Goal: Task Accomplishment & Management: Manage account settings

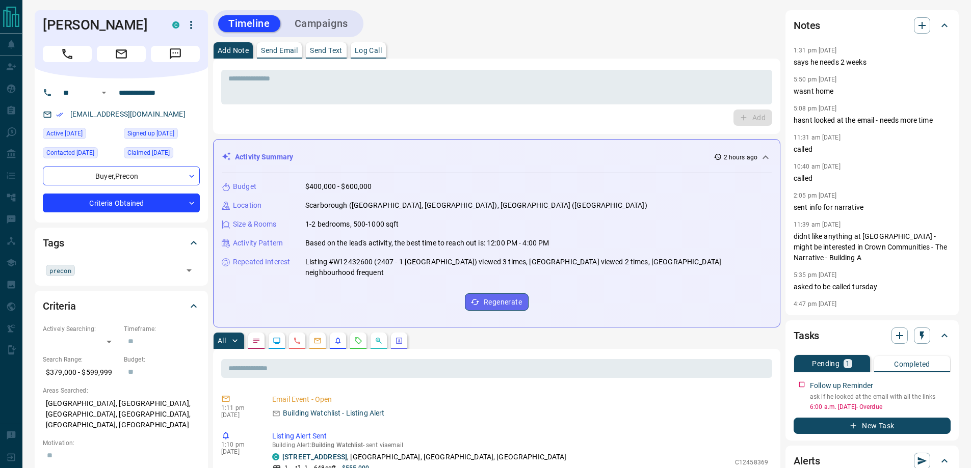
click at [648, 51] on div "Add Note Send Email Send Text Log Call" at bounding box center [496, 50] width 567 height 16
click at [371, 123] on div "Add" at bounding box center [496, 118] width 551 height 16
click at [53, 44] on div at bounding box center [121, 52] width 157 height 20
drag, startPoint x: 66, startPoint y: 53, endPoint x: 685, endPoint y: 76, distance: 619.5
click at [67, 53] on icon "Call" at bounding box center [67, 53] width 13 height 13
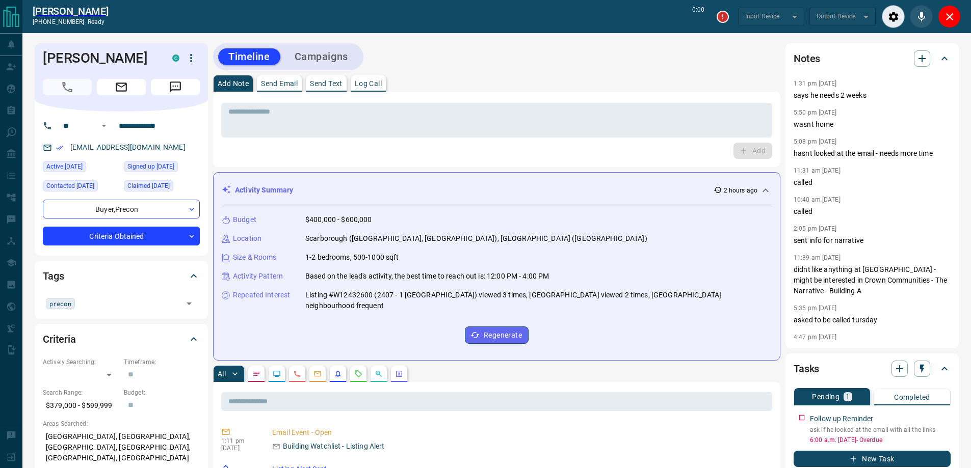
type input "*******"
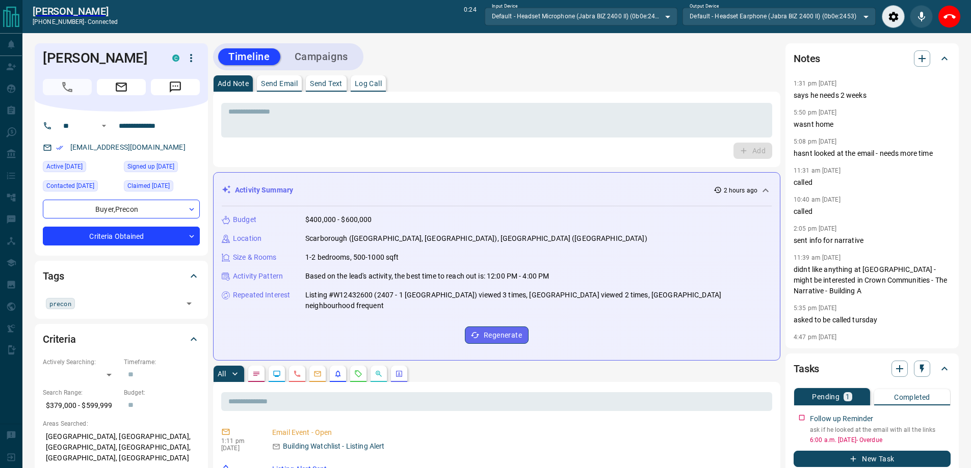
drag, startPoint x: 946, startPoint y: 16, endPoint x: 877, endPoint y: 345, distance: 335.7
click at [946, 16] on icon "End Call" at bounding box center [949, 16] width 12 height 5
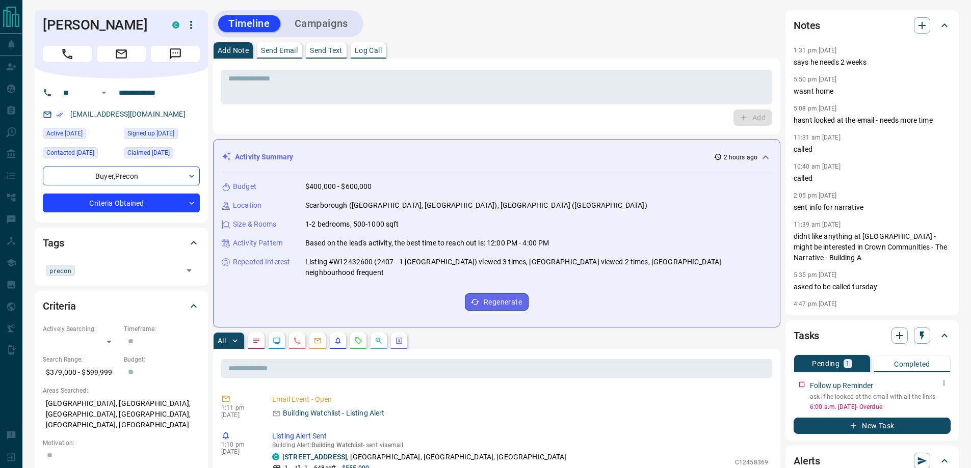
click at [946, 383] on icon "button" at bounding box center [944, 383] width 8 height 8
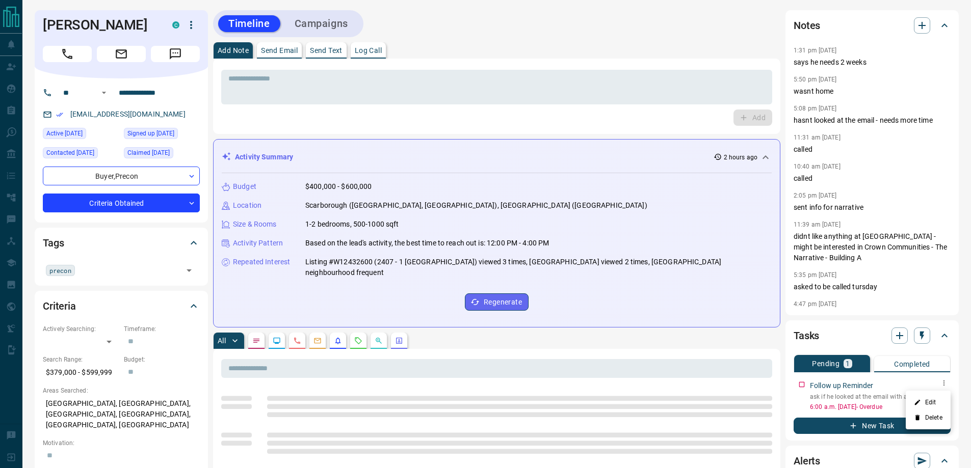
click at [941, 397] on li "Edit" at bounding box center [927, 402] width 45 height 15
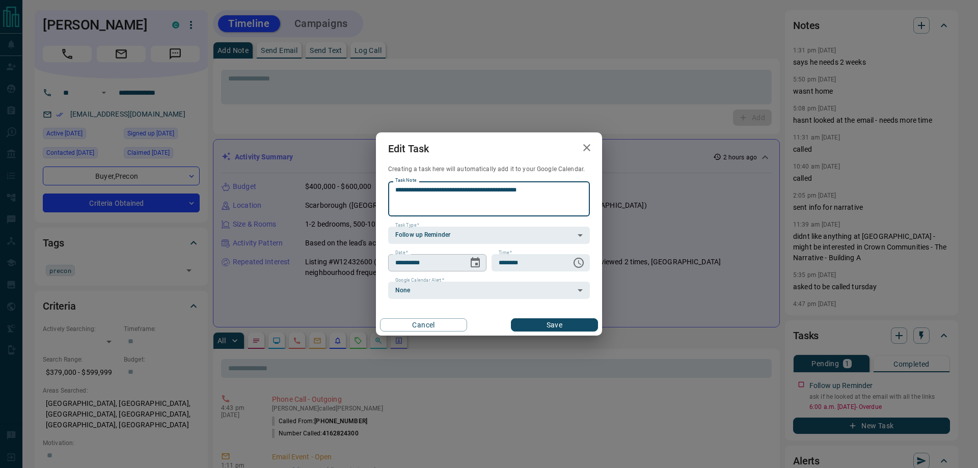
click at [472, 256] on button "Choose date, selected date is Oct 14, 2025" at bounding box center [475, 263] width 20 height 20
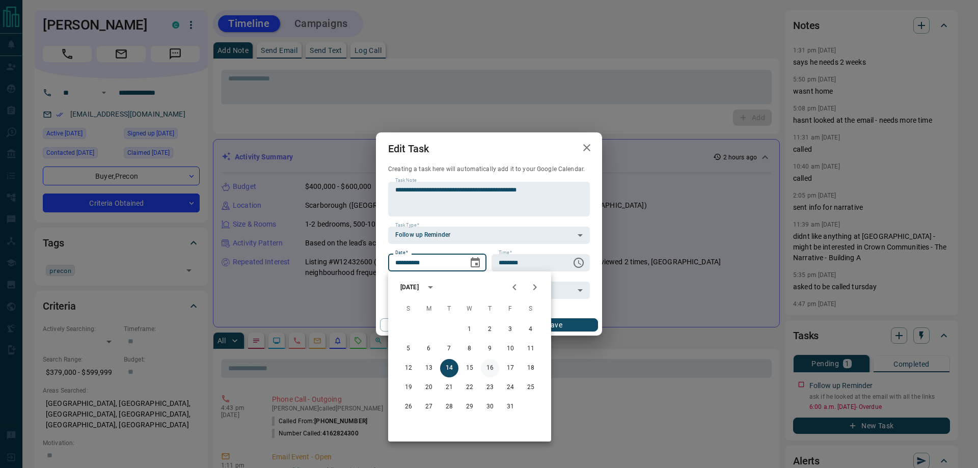
click at [492, 368] on button "16" at bounding box center [490, 368] width 18 height 18
type input "**********"
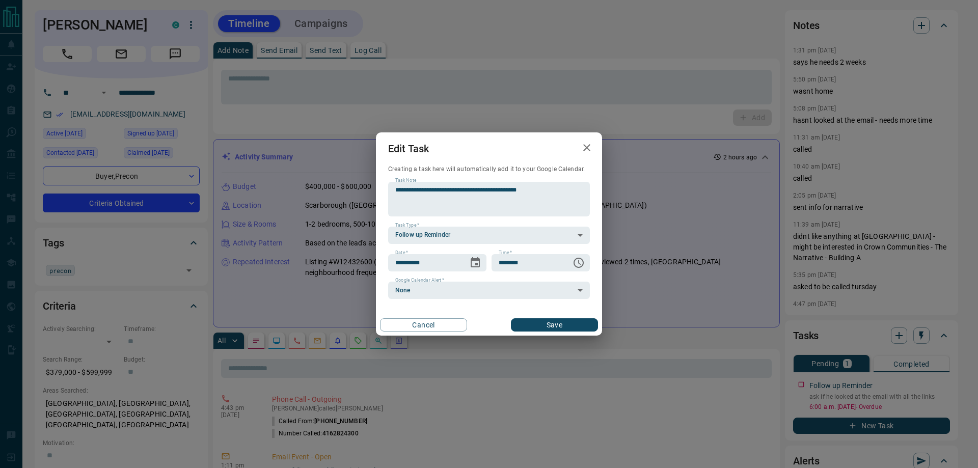
click at [539, 324] on button "Save" at bounding box center [554, 324] width 87 height 13
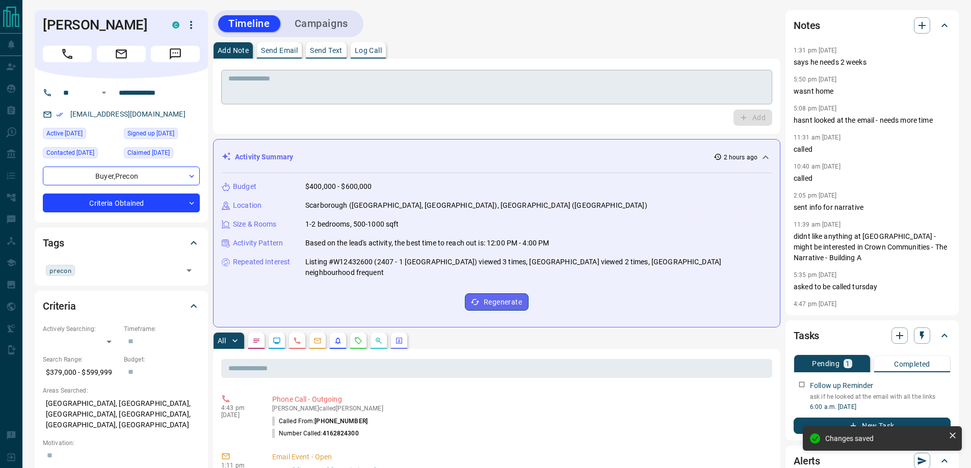
click at [288, 91] on textarea at bounding box center [496, 87] width 536 height 26
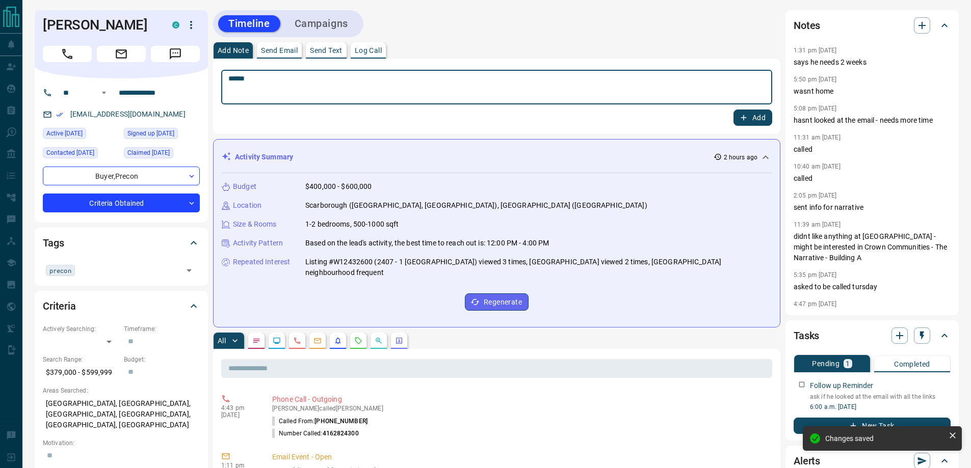
type textarea "******"
click at [733, 110] on button "Add" at bounding box center [752, 118] width 39 height 16
